Goal: Task Accomplishment & Management: Use online tool/utility

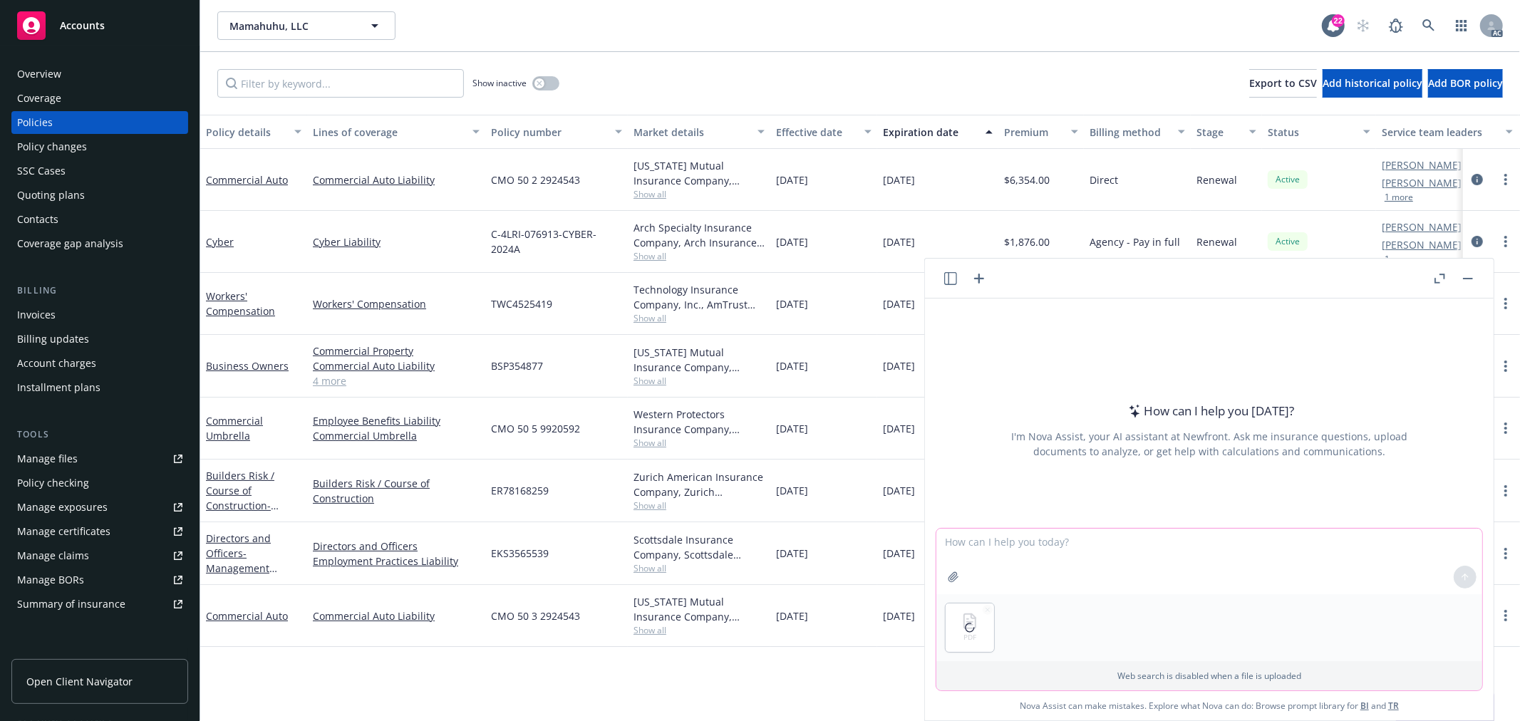
click at [987, 545] on textarea at bounding box center [1209, 562] width 546 height 66
type textarea "因为这个文件不能copy，帮我提取出文件中需要insured提供的信息，我用word文档发送给insured让他们填写"
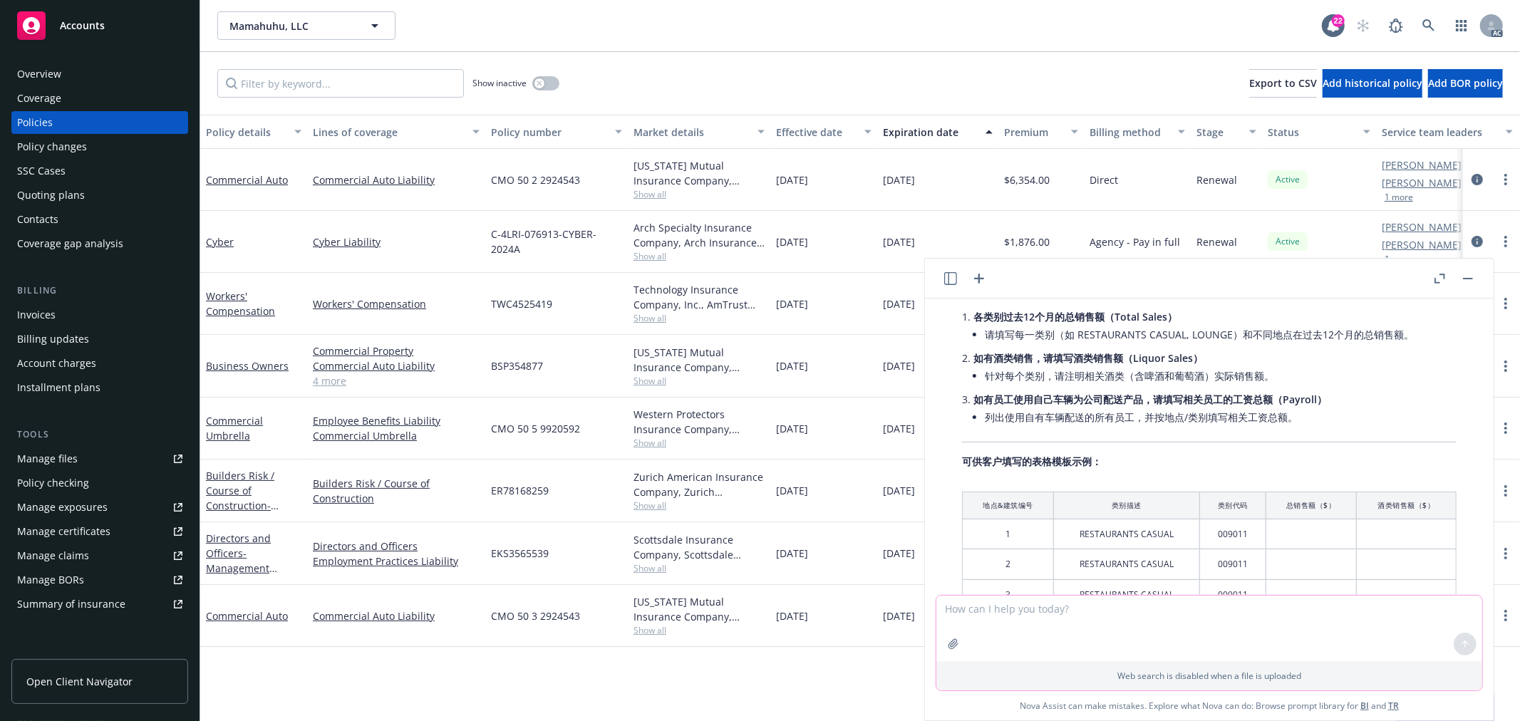
scroll to position [108, 0]
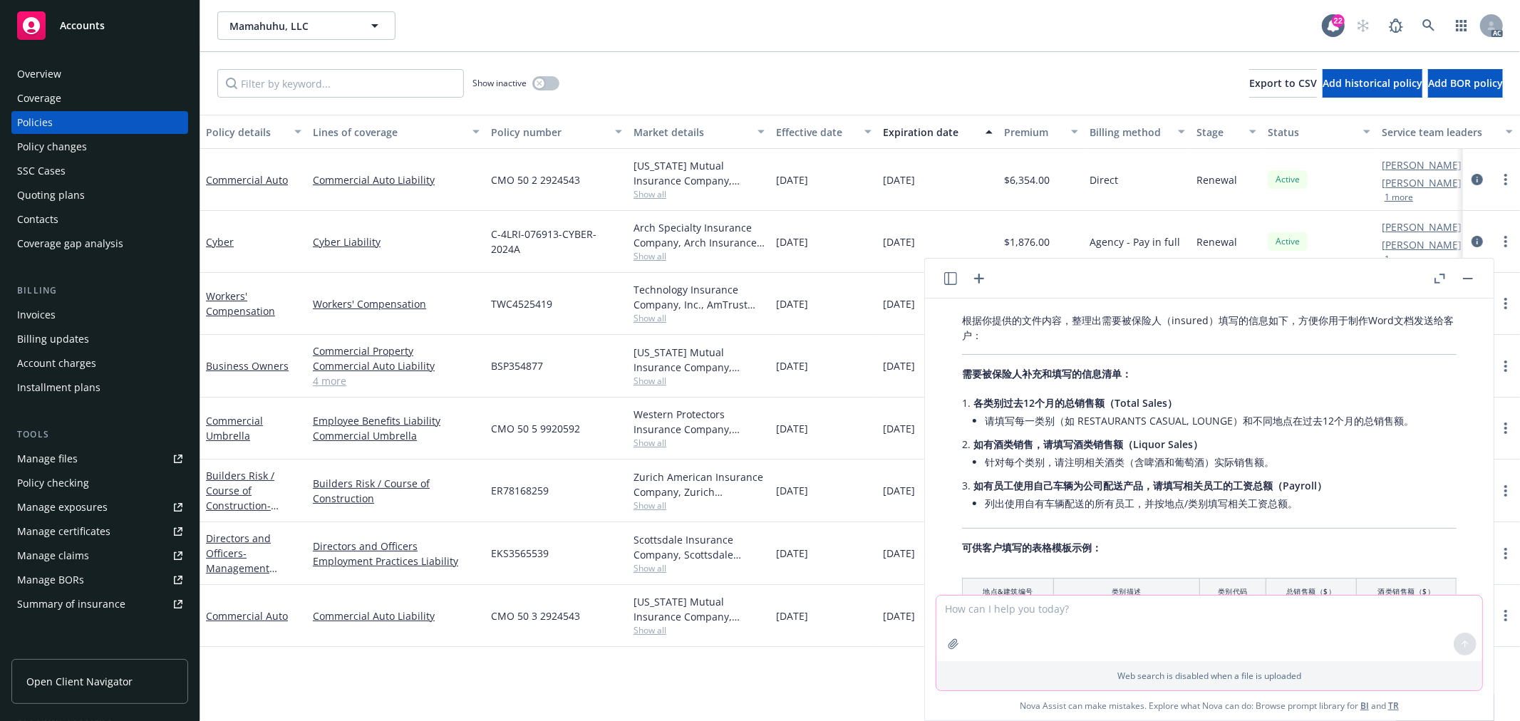
click at [1088, 629] on textarea at bounding box center [1209, 629] width 546 height 66
type textarea "原文英文的不用中文"
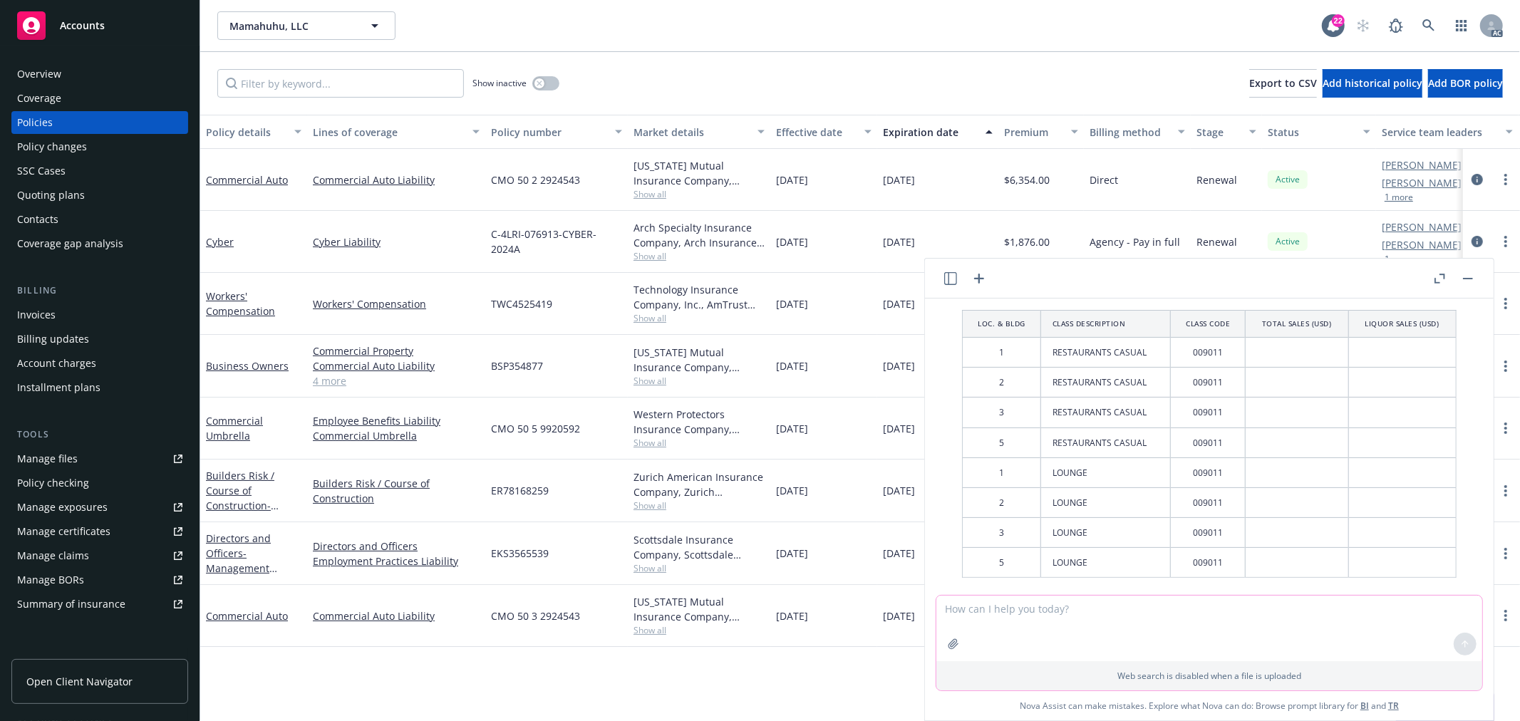
scroll to position [1591, 0]
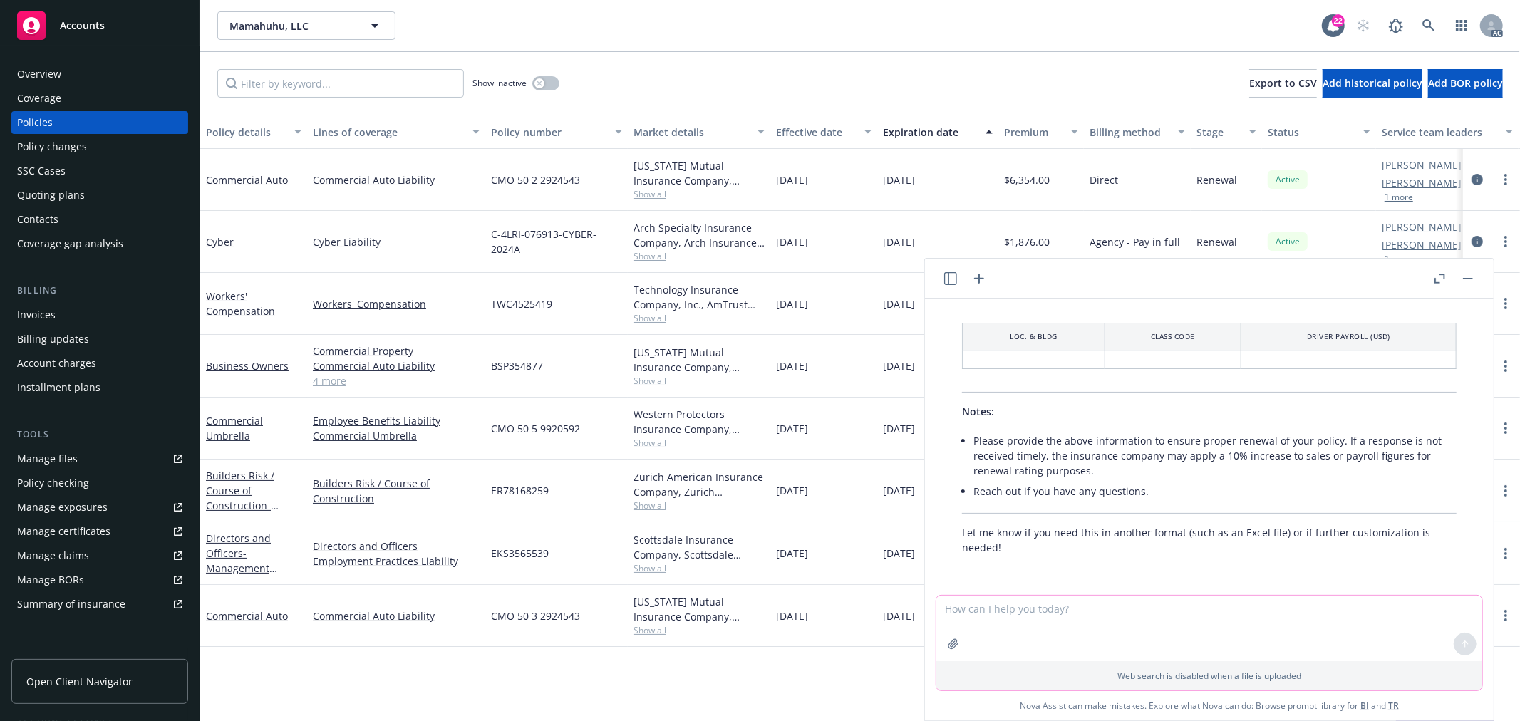
click at [1048, 625] on textarea at bounding box center [1209, 629] width 546 height 66
type textarea "提取原文文字以及表格不用修饰，"
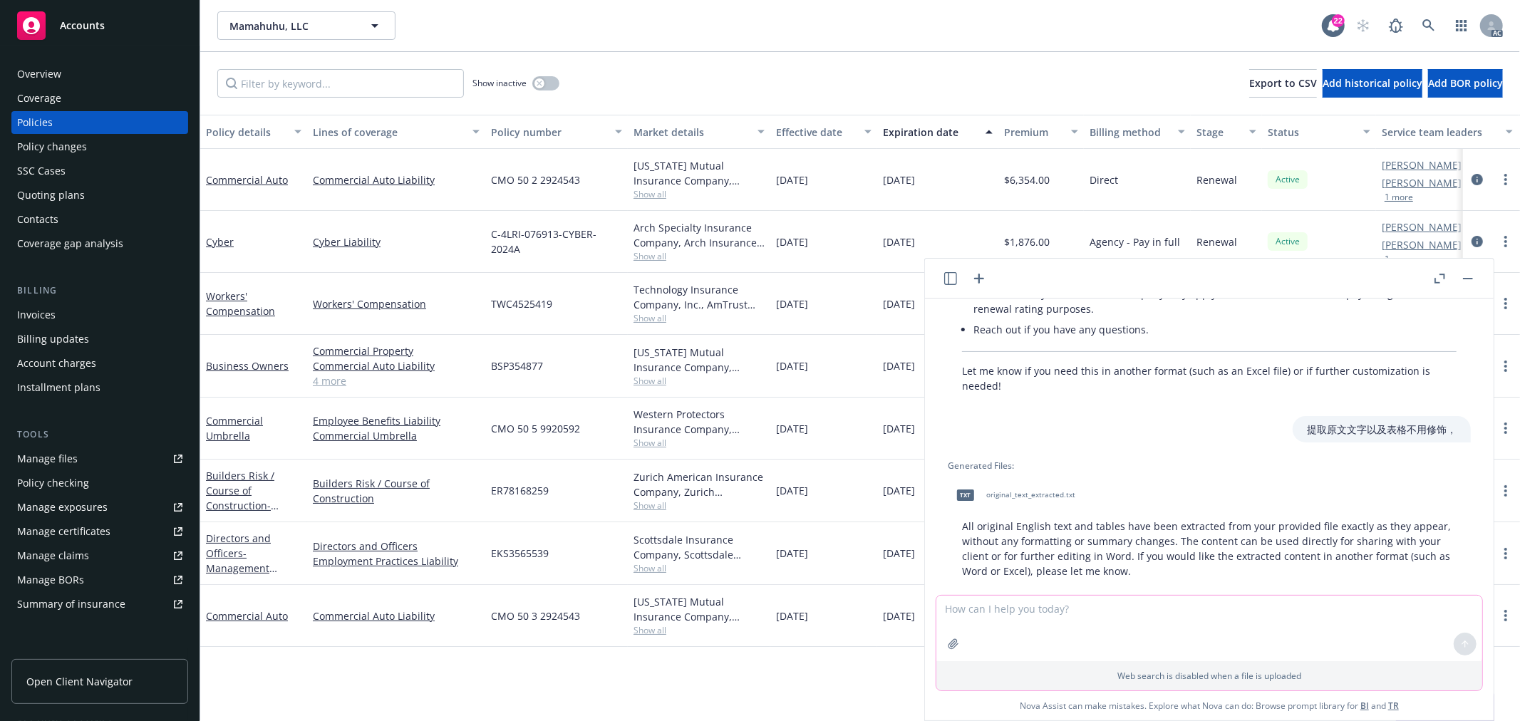
scroll to position [1776, 0]
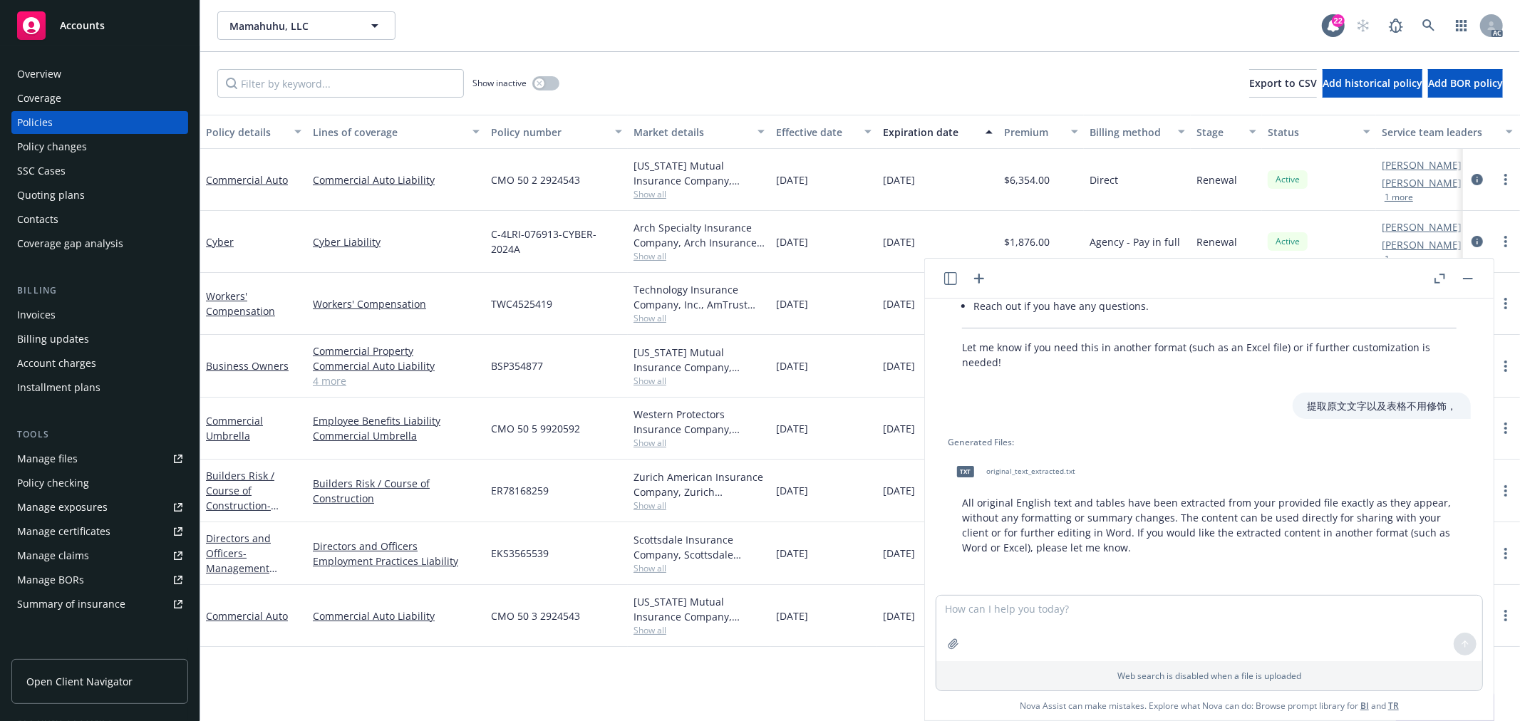
click at [1038, 465] on div "txt original_text_extracted.txt" at bounding box center [1013, 472] width 130 height 36
click at [1039, 613] on textarea at bounding box center [1209, 629] width 546 height 66
type textarea "word文档"
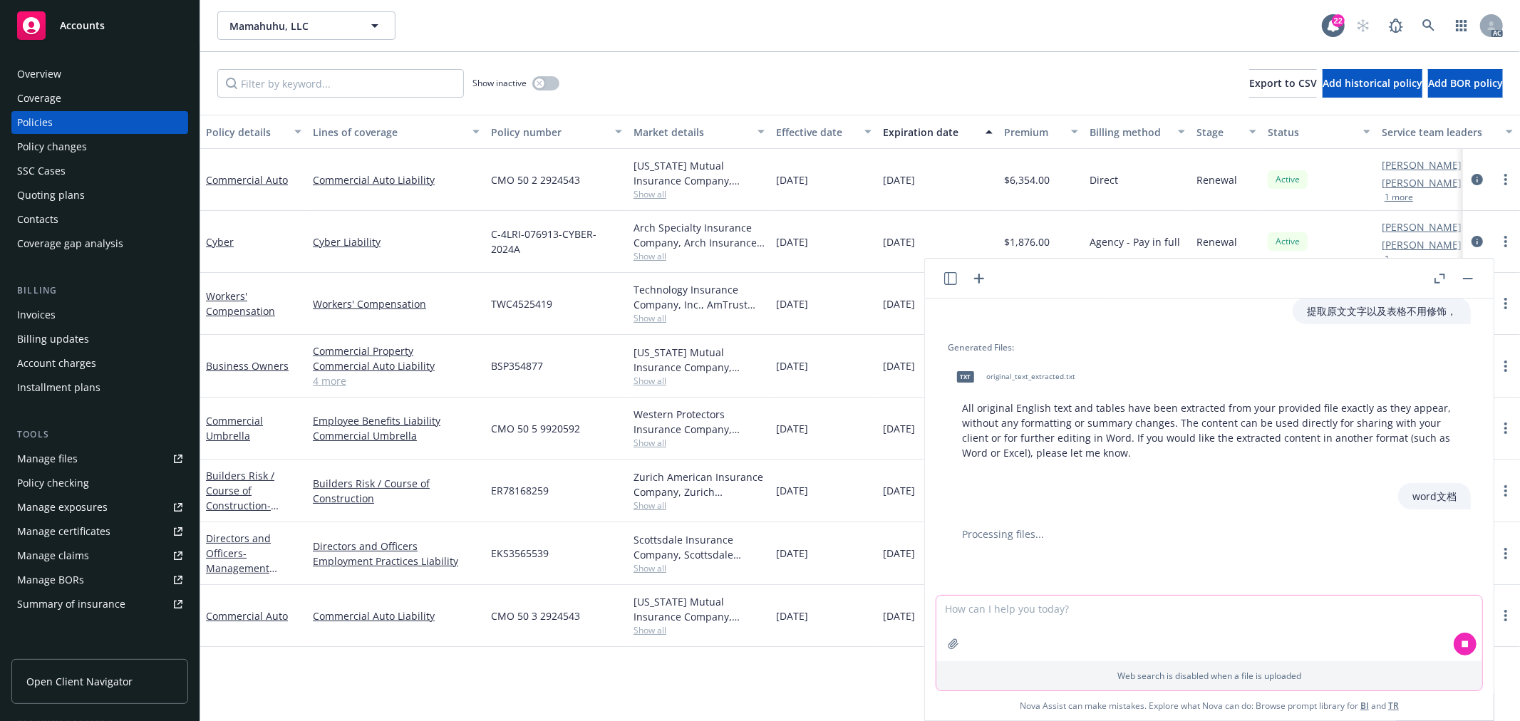
scroll to position [1874, 0]
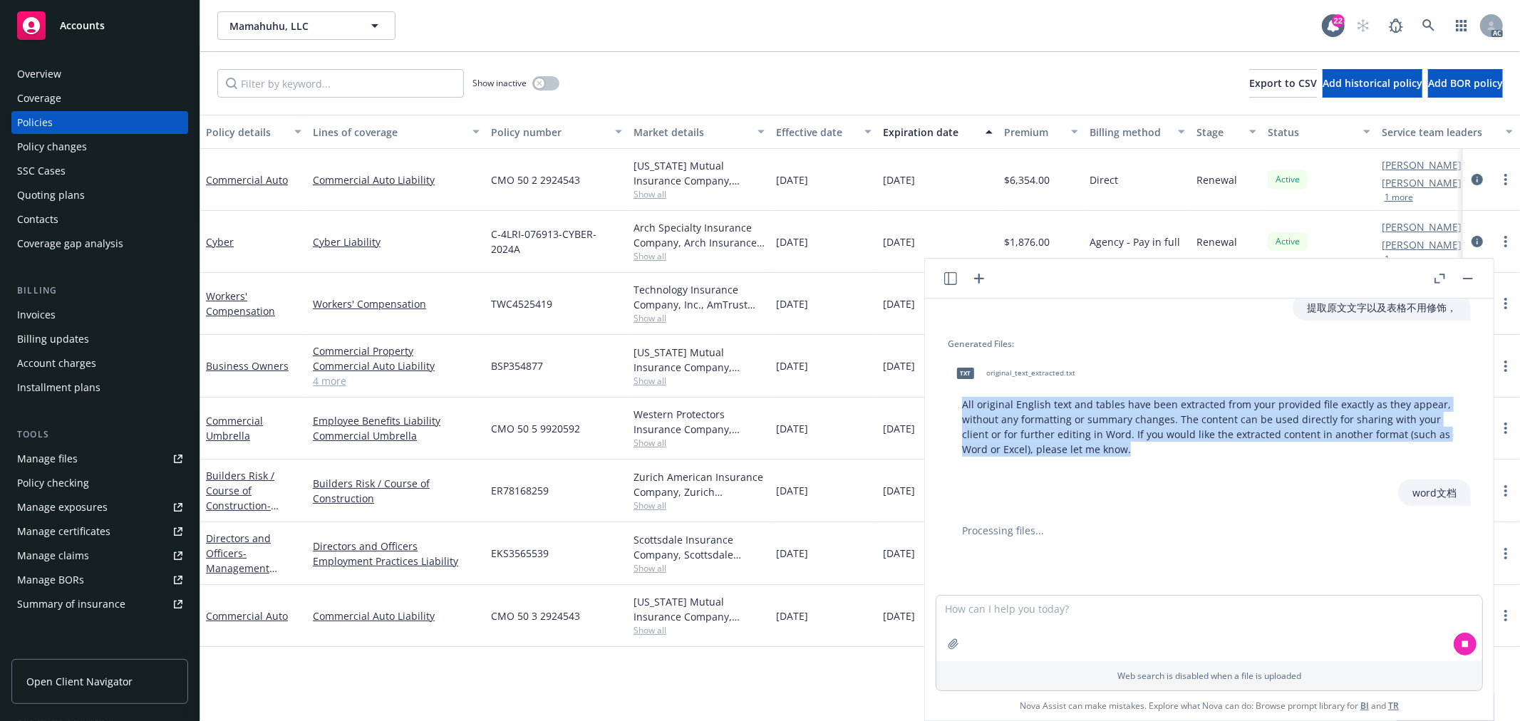
drag, startPoint x: 1215, startPoint y: 452, endPoint x: 938, endPoint y: 402, distance: 282.4
click at [938, 402] on div "Generated Files: txt original_text_extracted.txt All original English text and …" at bounding box center [1209, 400] width 546 height 125
copy p "All original English text and tables have been extracted from your provided fil…"
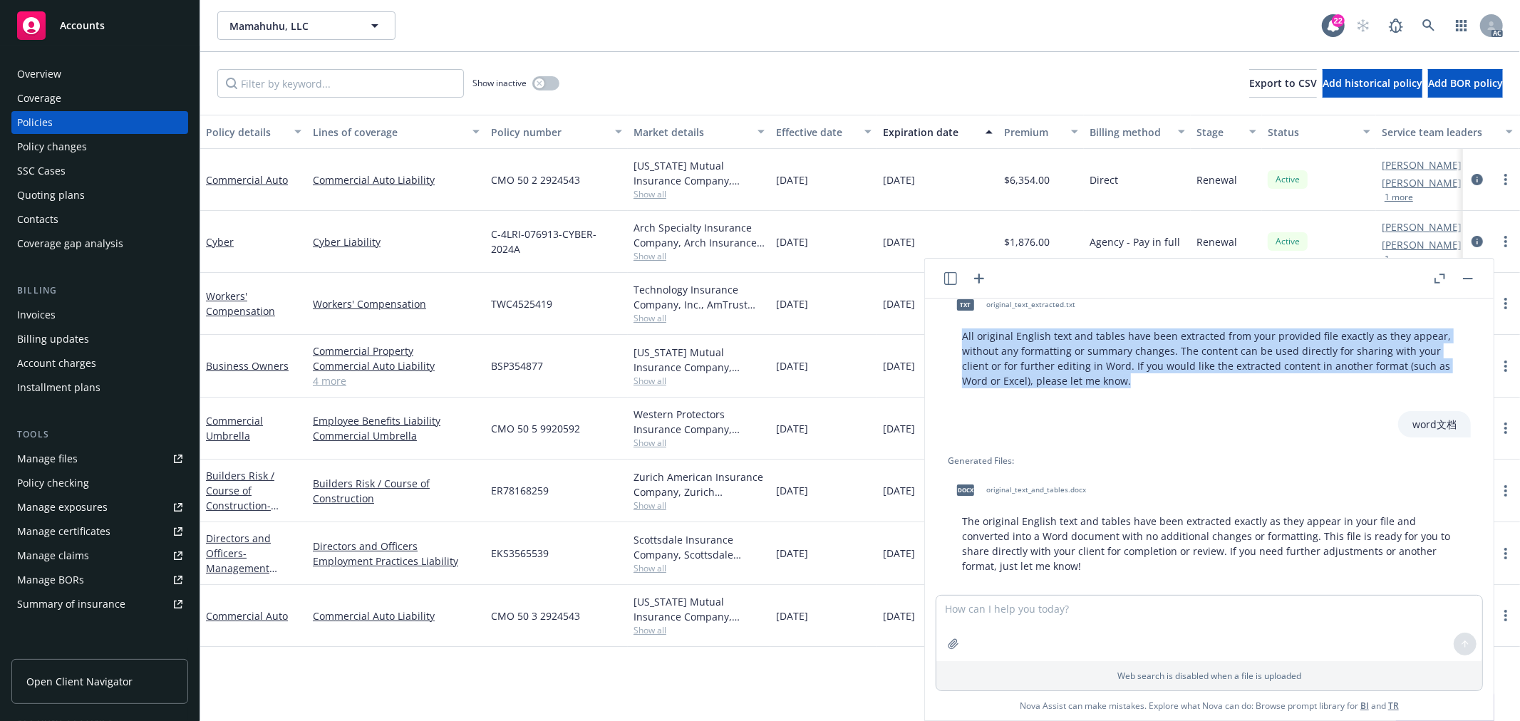
scroll to position [1961, 0]
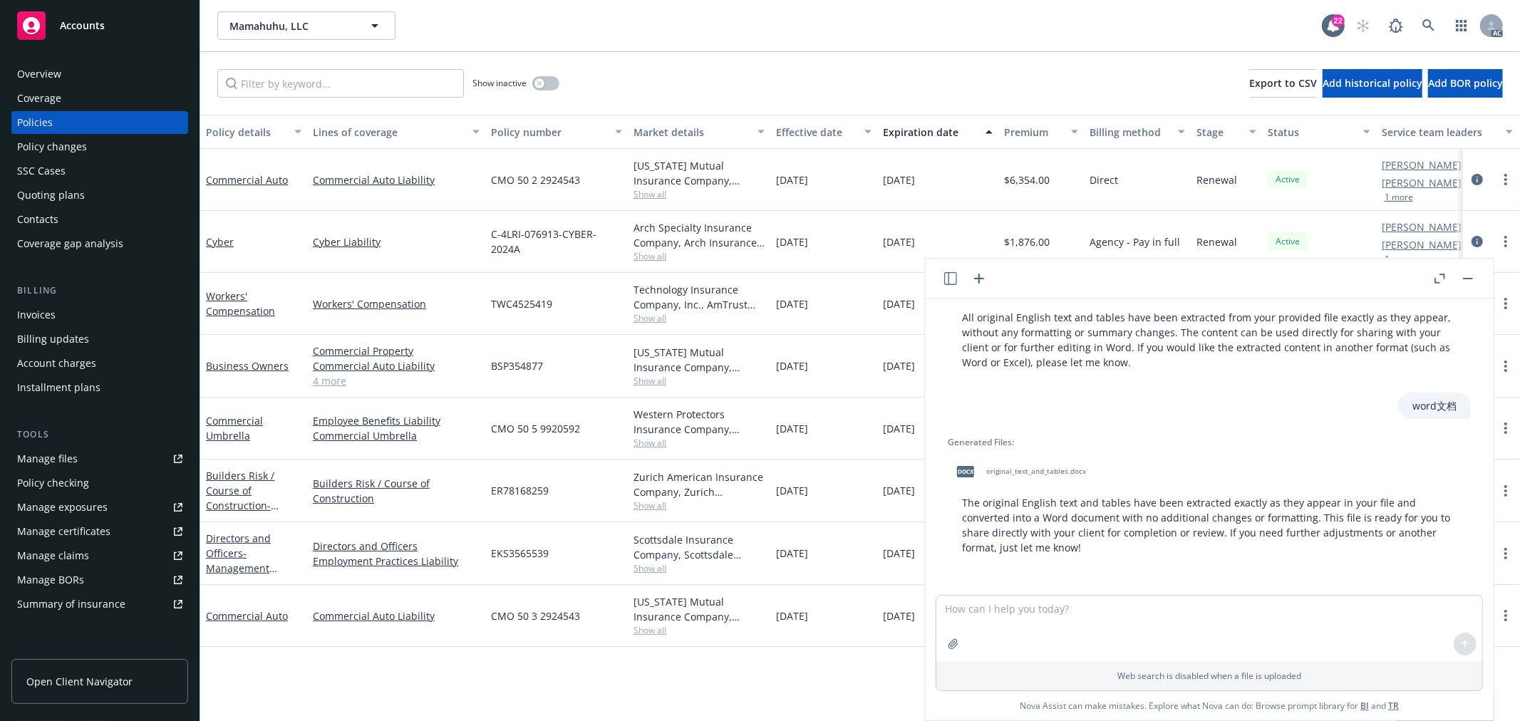
click at [1044, 472] on span "original_text_and_tables.docx" at bounding box center [1036, 471] width 100 height 9
click at [1036, 610] on textarea at bounding box center [1209, 629] width 546 height 66
click at [1469, 278] on rect "button" at bounding box center [1468, 278] width 10 height 1
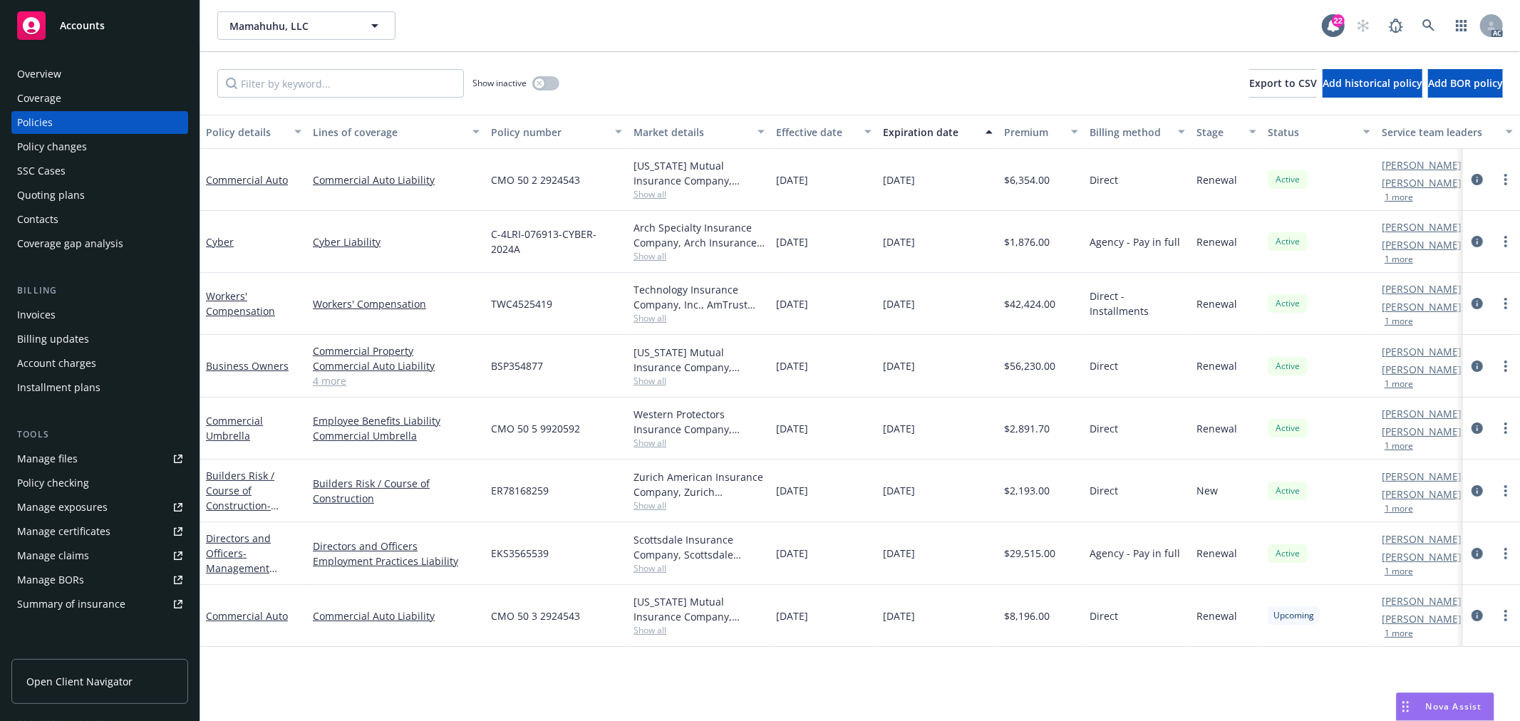
click at [1425, 700] on div "Nova Assist" at bounding box center [1444, 706] width 97 height 27
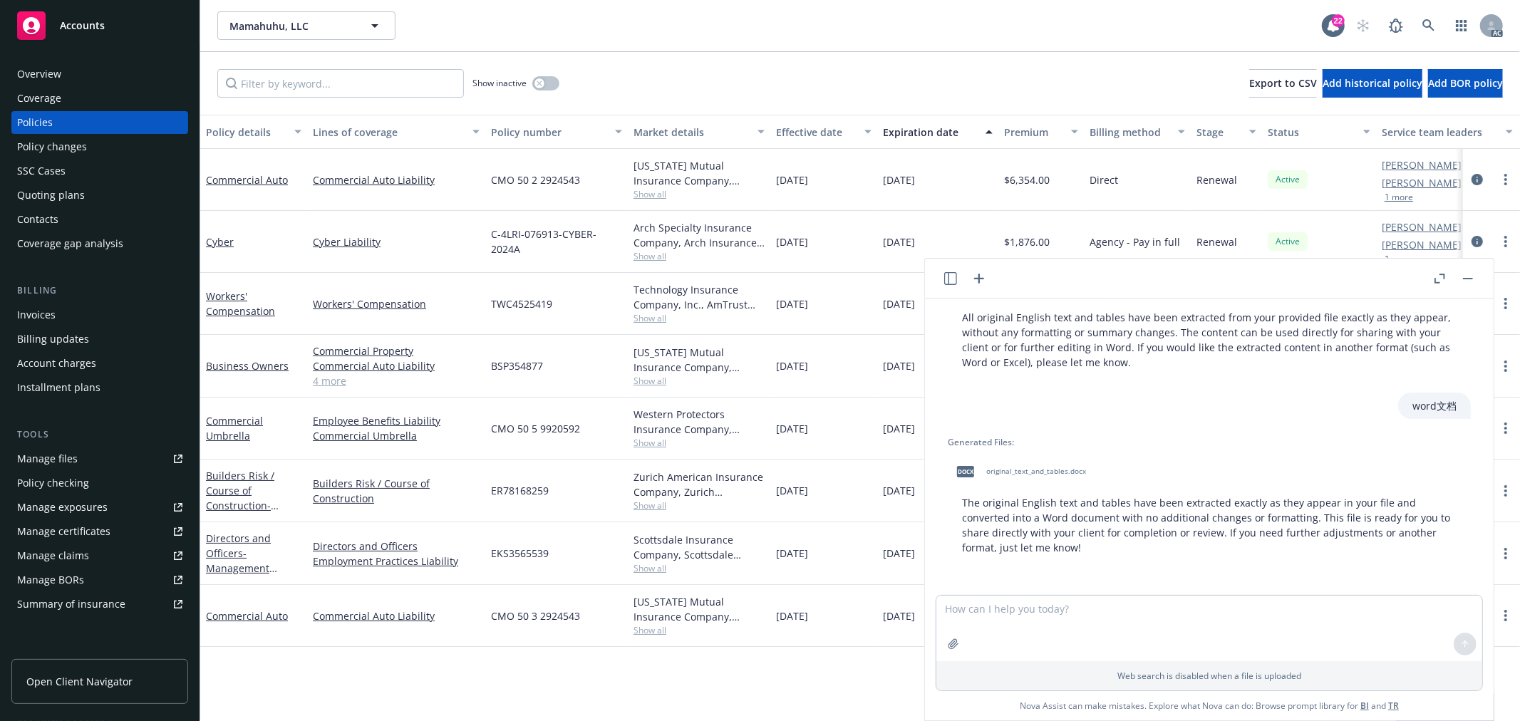
click at [977, 279] on icon "button" at bounding box center [978, 278] width 17 height 17
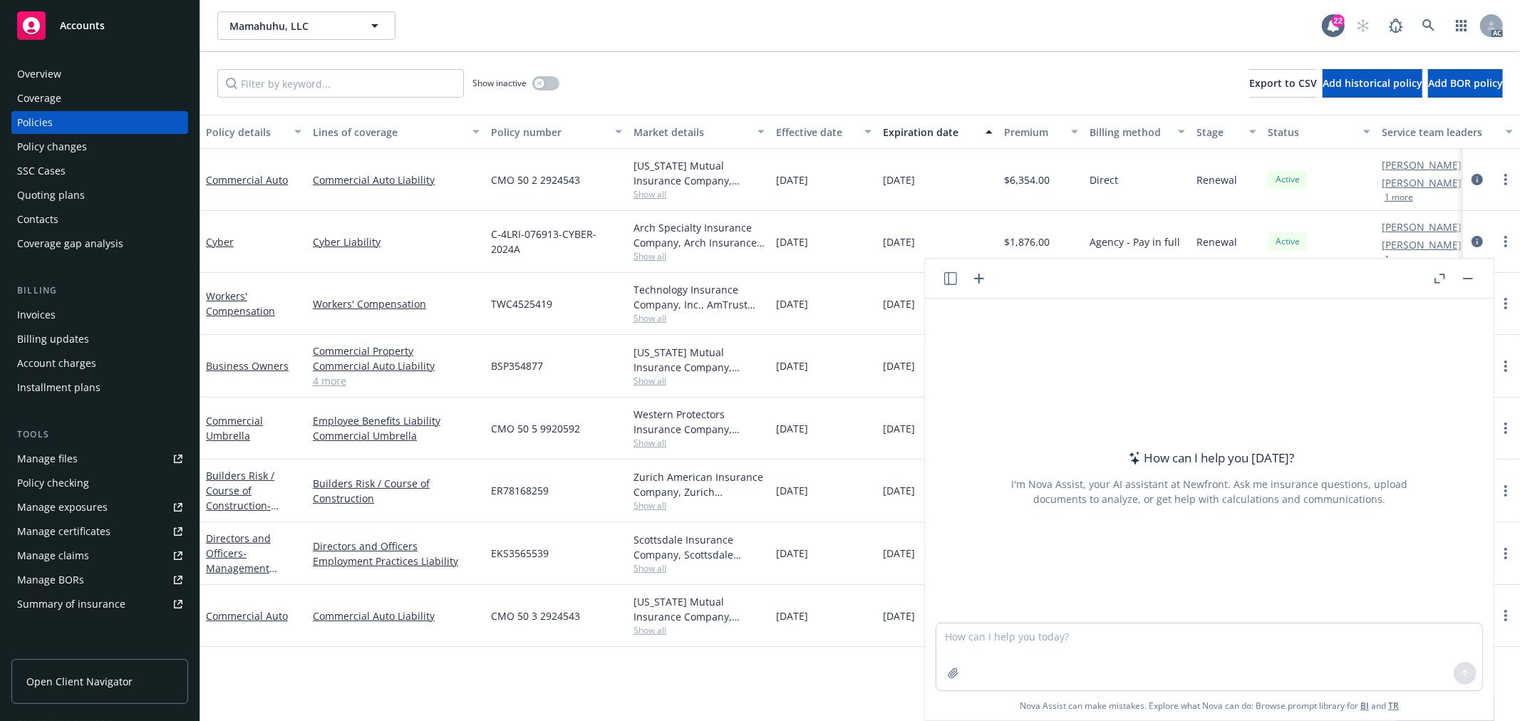
click at [998, 635] on textarea at bounding box center [1209, 656] width 546 height 67
click at [948, 678] on icon "button" at bounding box center [953, 673] width 11 height 11
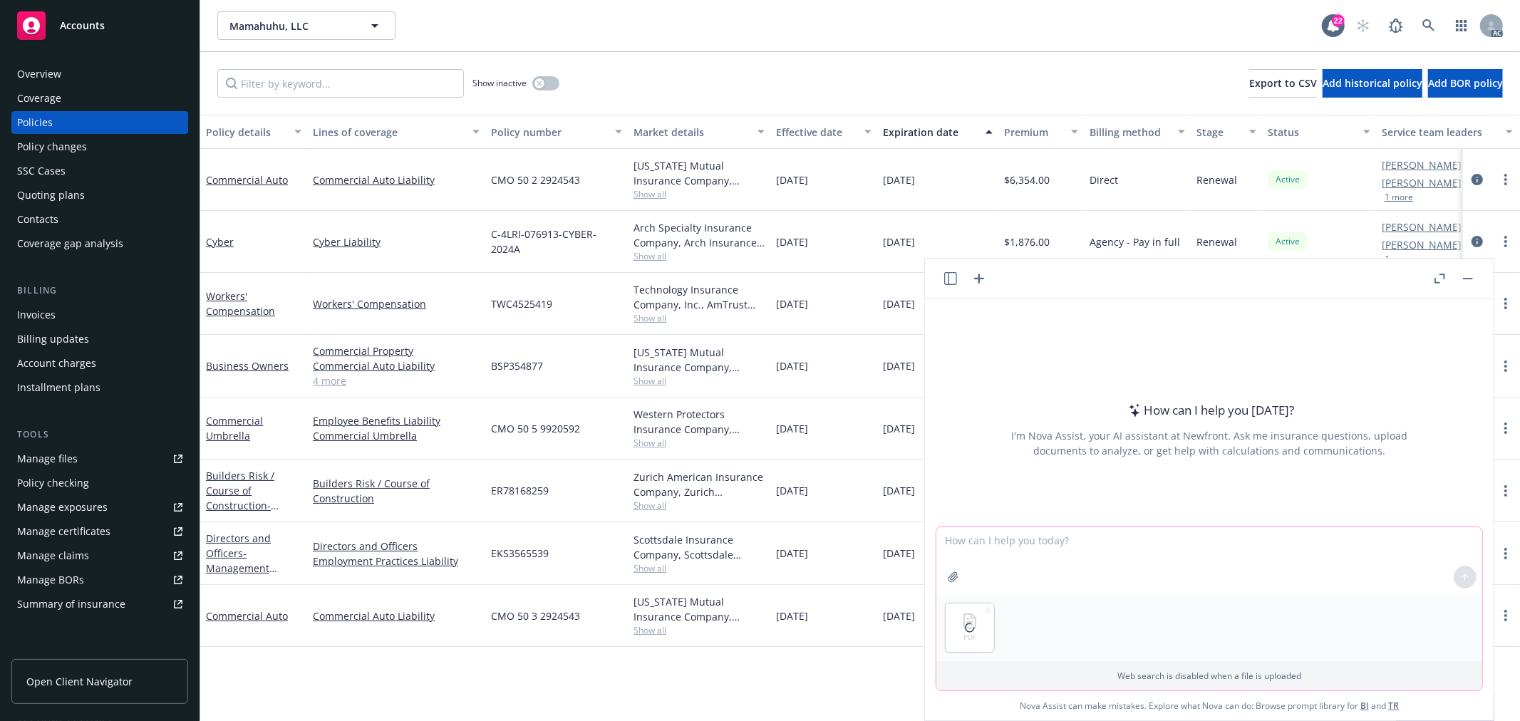
click at [979, 549] on textarea at bounding box center [1209, 560] width 546 height 67
type textarea "帮我把这个文件变成可编辑的可copy的pdf文件"
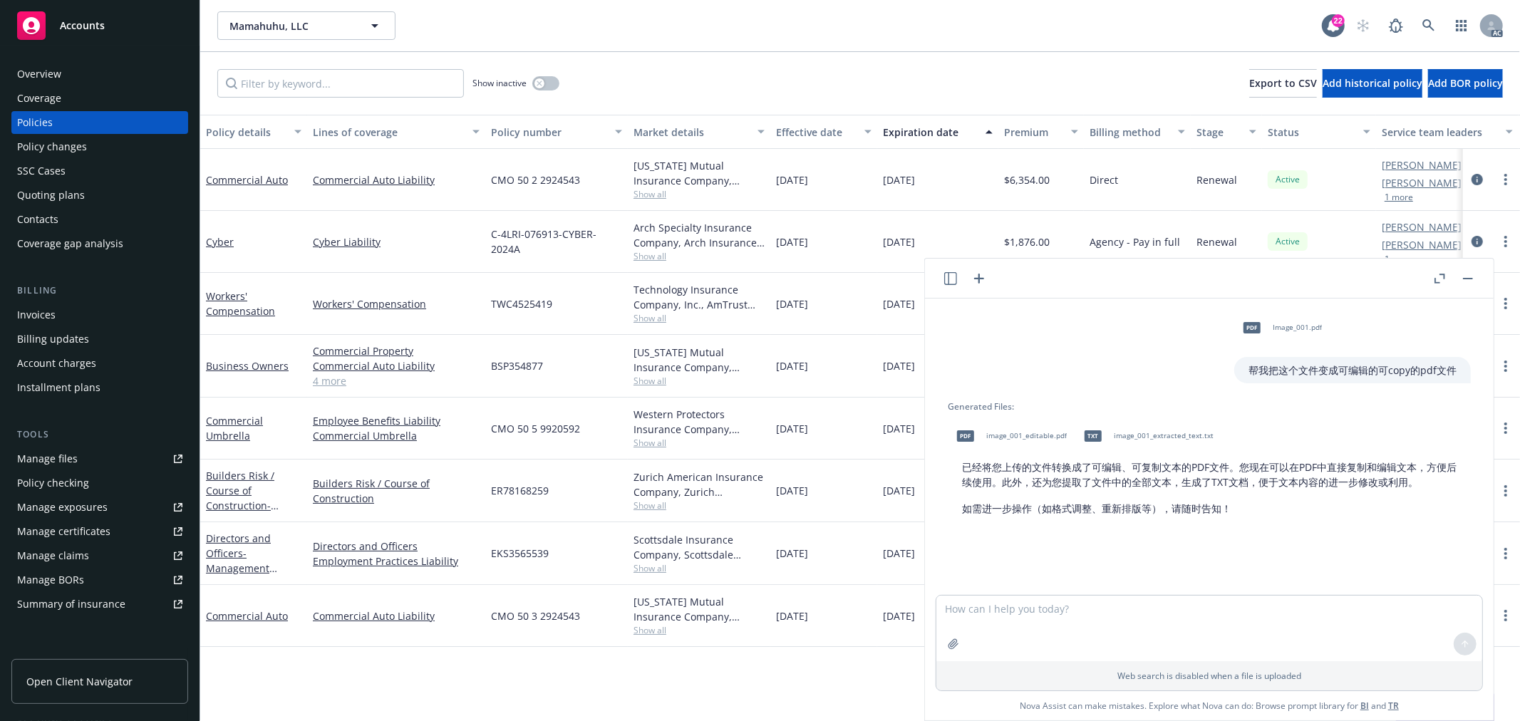
click at [1019, 430] on div "pdf image_001_editable.pdf" at bounding box center [1009, 436] width 122 height 36
drag, startPoint x: 294, startPoint y: 368, endPoint x: 207, endPoint y: 365, distance: 86.9
click at [207, 365] on div "Business Owners" at bounding box center [253, 365] width 95 height 15
copy link "Business Owners"
click at [1215, 627] on textarea at bounding box center [1209, 629] width 546 height 66
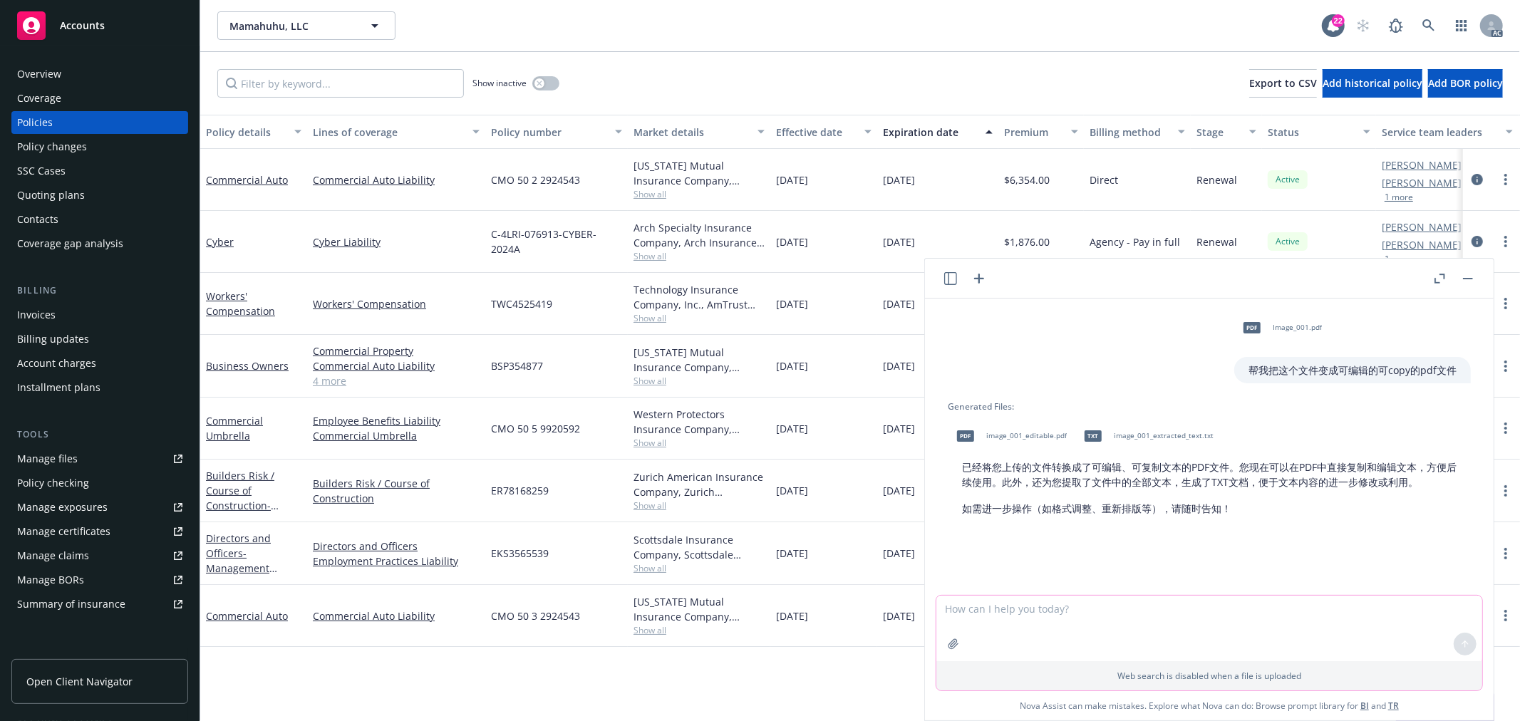
click at [1037, 613] on textarea at bounding box center [1209, 629] width 546 height 66
type textarea "在property保险中，underwriter询问的wiring 的updated year， 是指electrical吗"
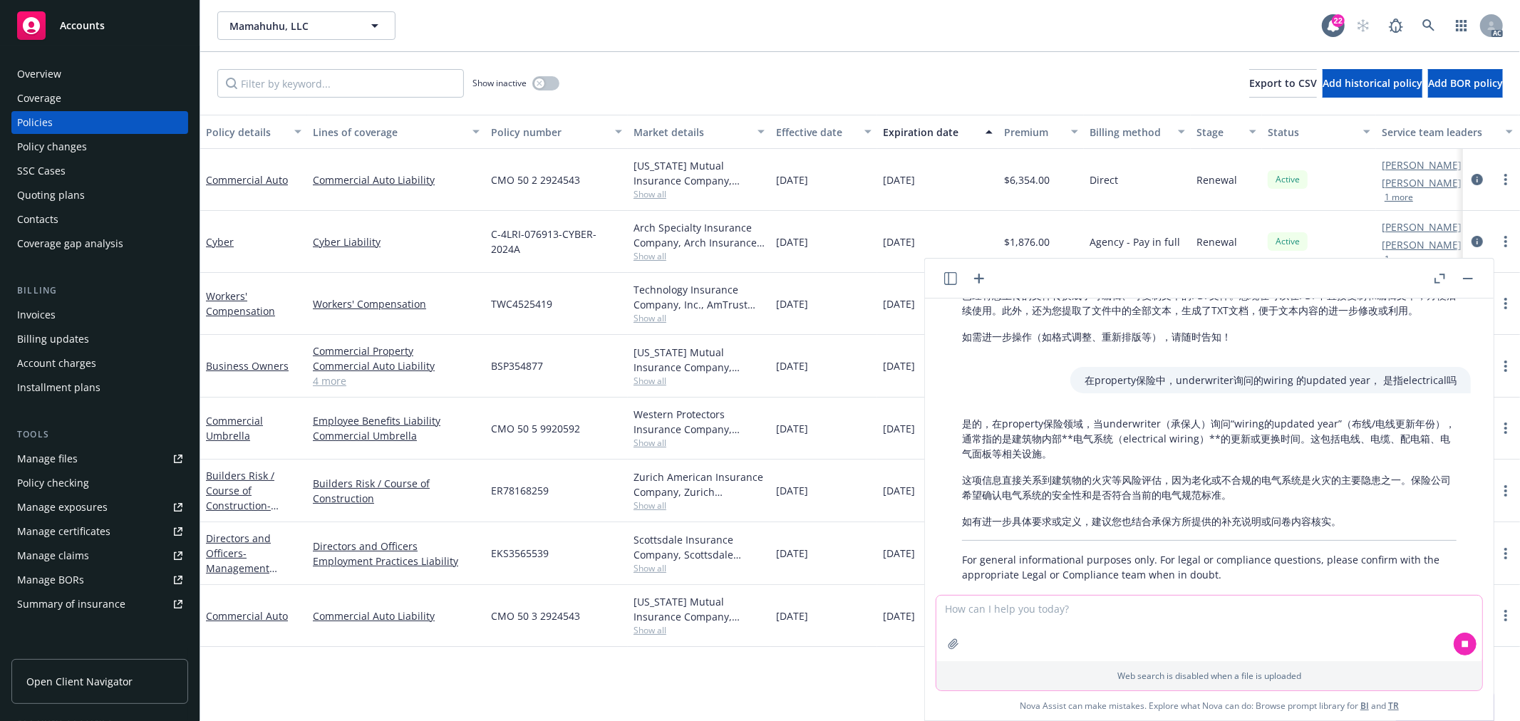
scroll to position [214, 0]
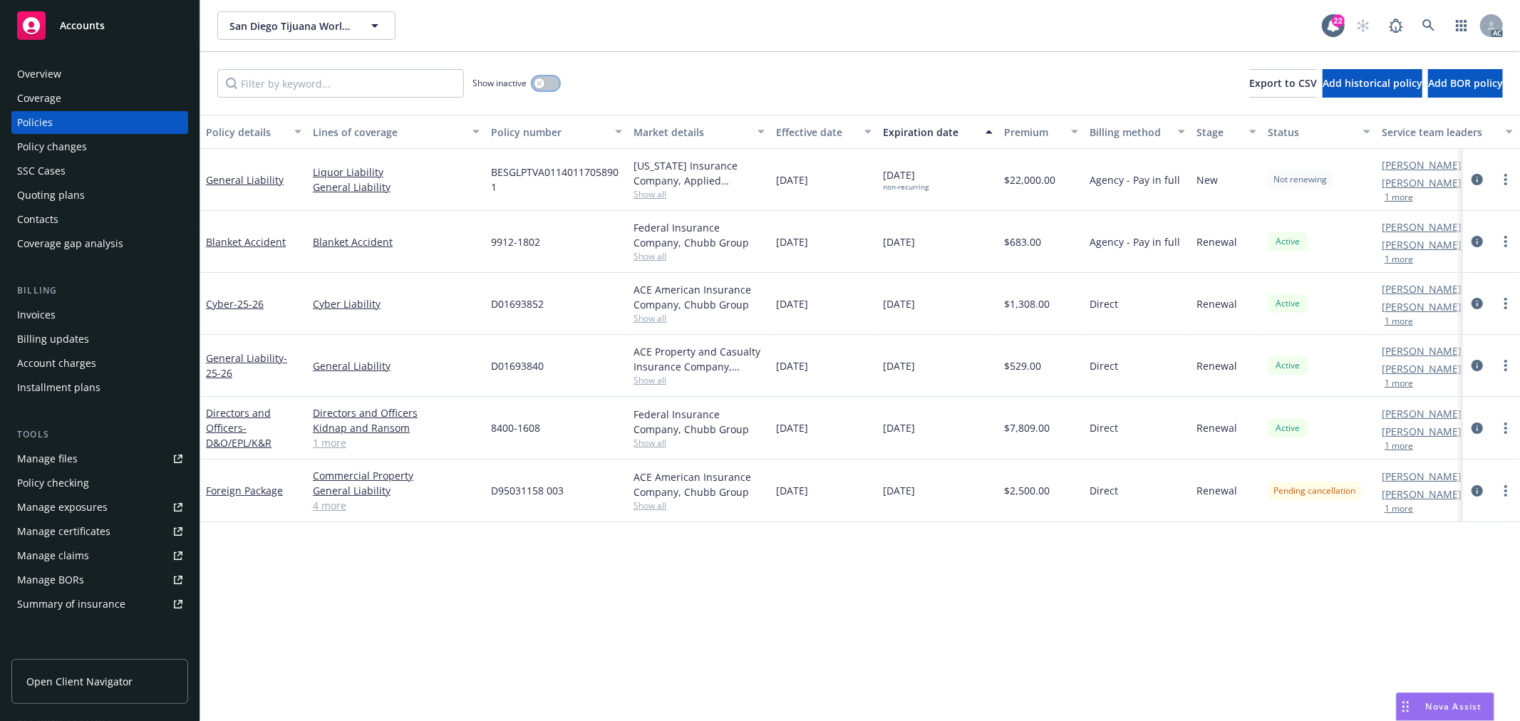
click at [545, 78] on button "button" at bounding box center [545, 83] width 27 height 14
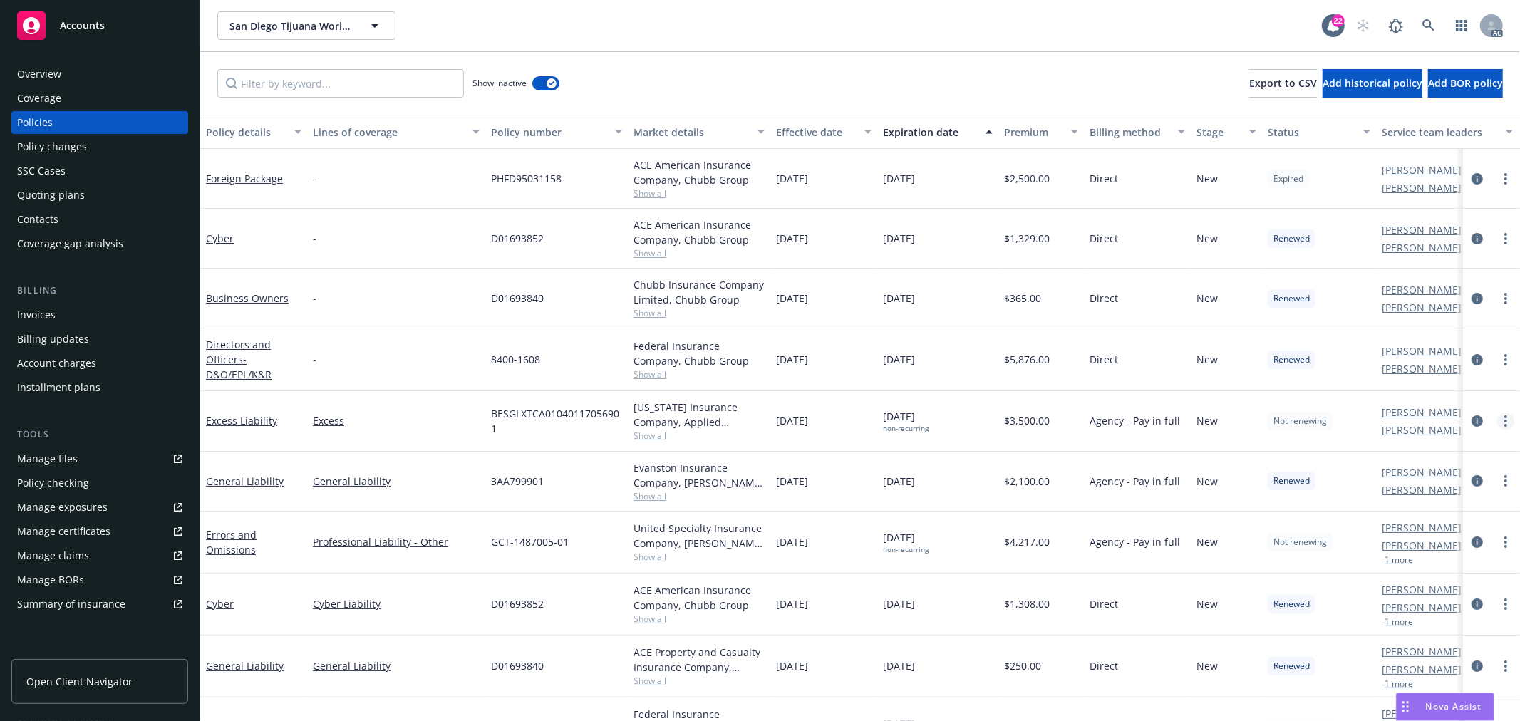
click at [1497, 422] on link "more" at bounding box center [1505, 420] width 17 height 17
click at [1423, 618] on link "Copy logging email" at bounding box center [1417, 621] width 167 height 28
